Goal: Book appointment/travel/reservation

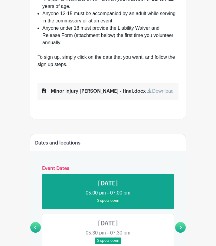
scroll to position [346, 0]
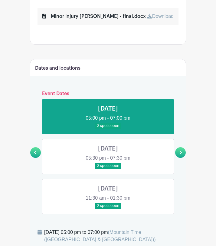
click at [185, 156] on div at bounding box center [180, 152] width 11 height 11
click at [182, 155] on link at bounding box center [180, 152] width 11 height 11
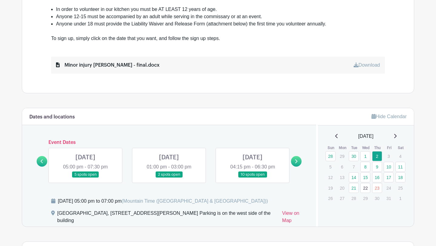
scroll to position [299, 0]
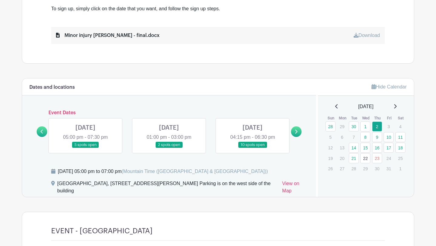
click at [216, 159] on link "23" at bounding box center [377, 158] width 10 height 10
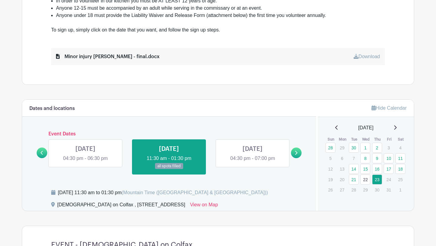
scroll to position [278, 0]
click at [216, 149] on link "1" at bounding box center [365, 147] width 10 height 10
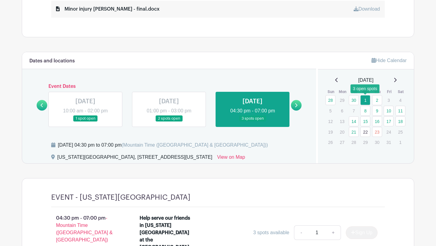
scroll to position [397, 0]
